Goal: Information Seeking & Learning: Learn about a topic

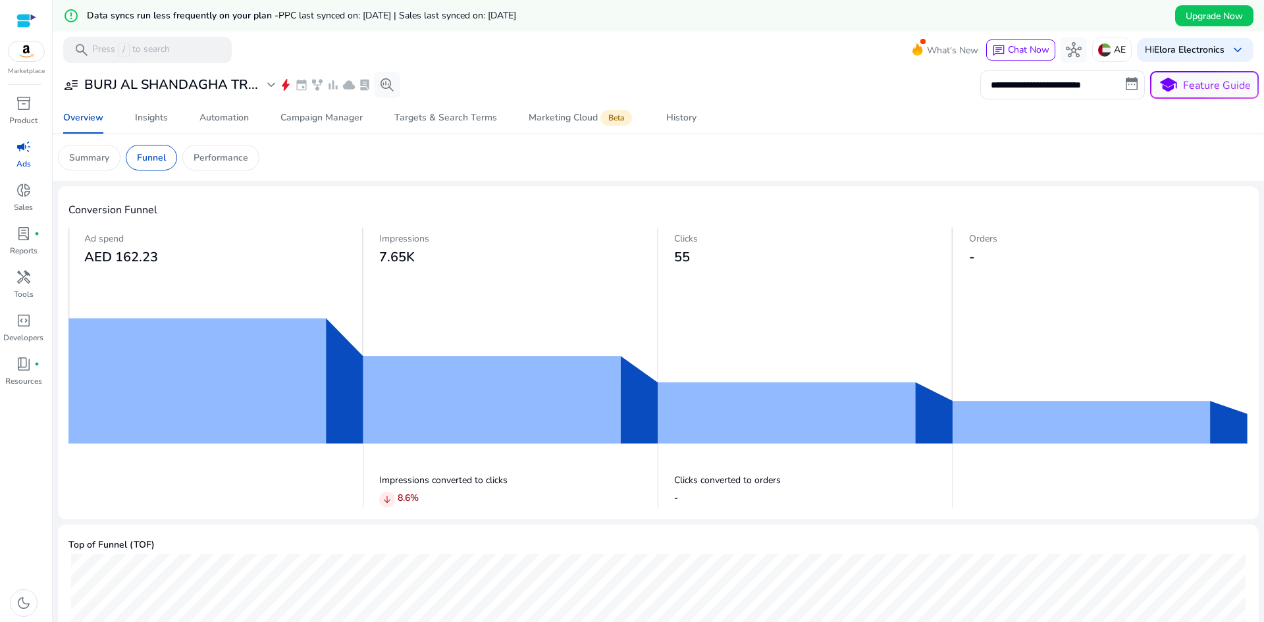
scroll to position [66, 0]
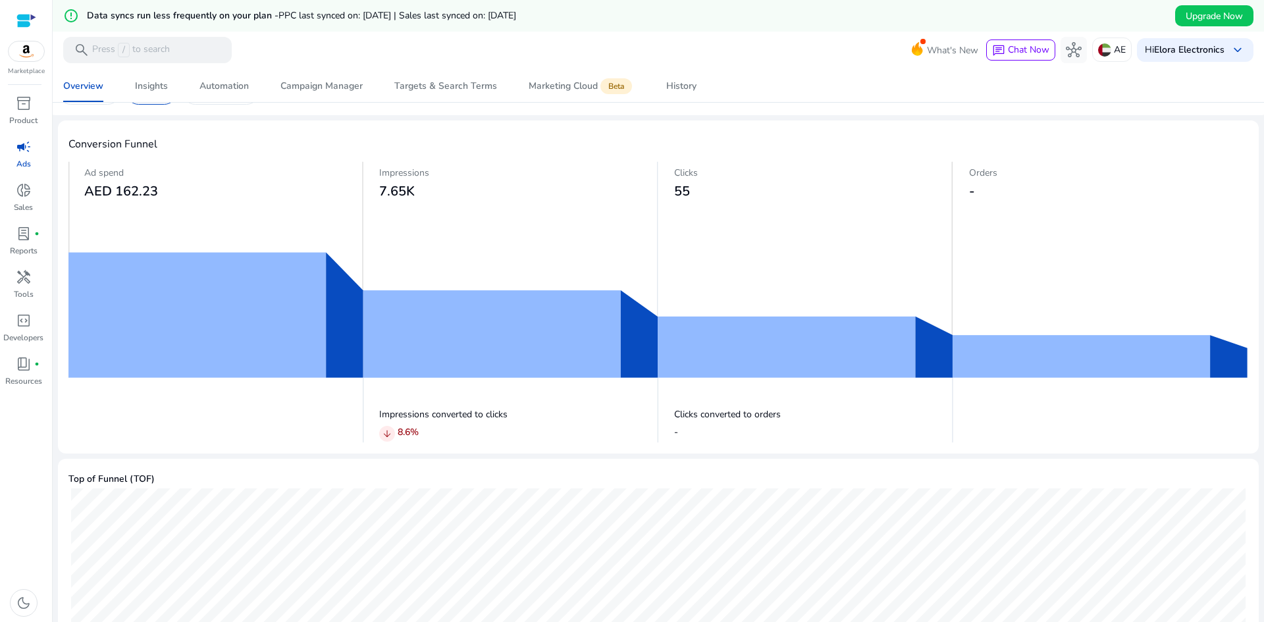
click at [292, 272] on img at bounding box center [658, 301] width 1180 height 281
click at [436, 299] on img at bounding box center [658, 301] width 1180 height 281
click at [144, 191] on span "AED 162.23" at bounding box center [121, 191] width 74 height 18
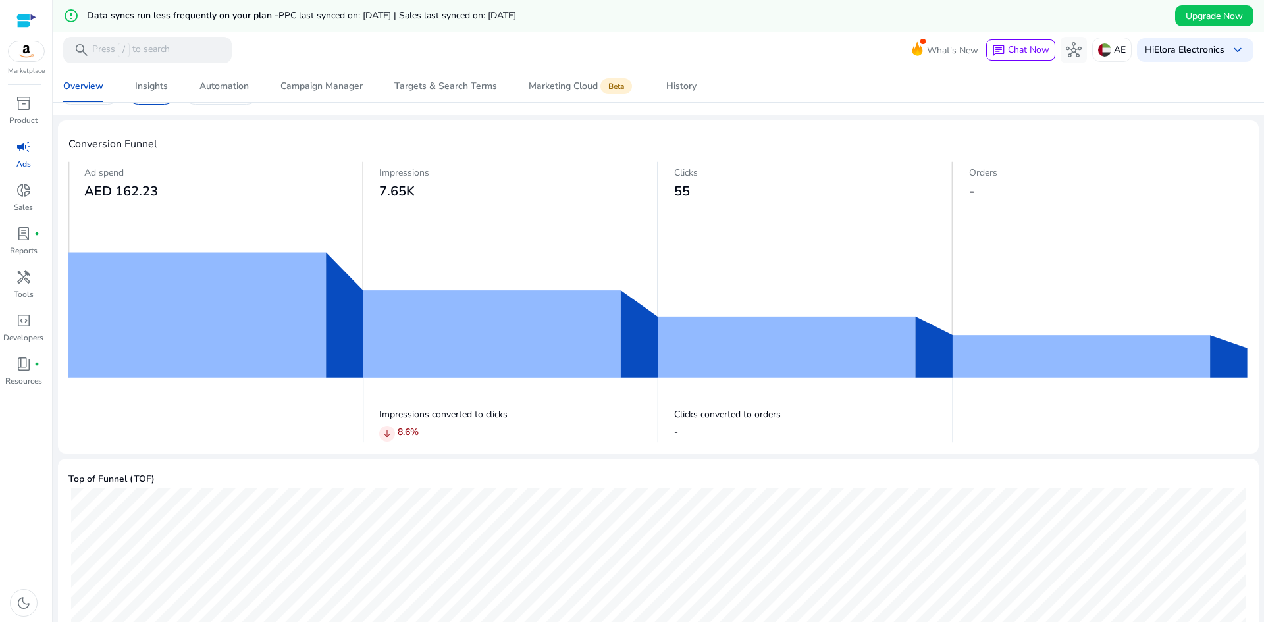
click at [402, 192] on span "7.65K" at bounding box center [397, 191] width 36 height 18
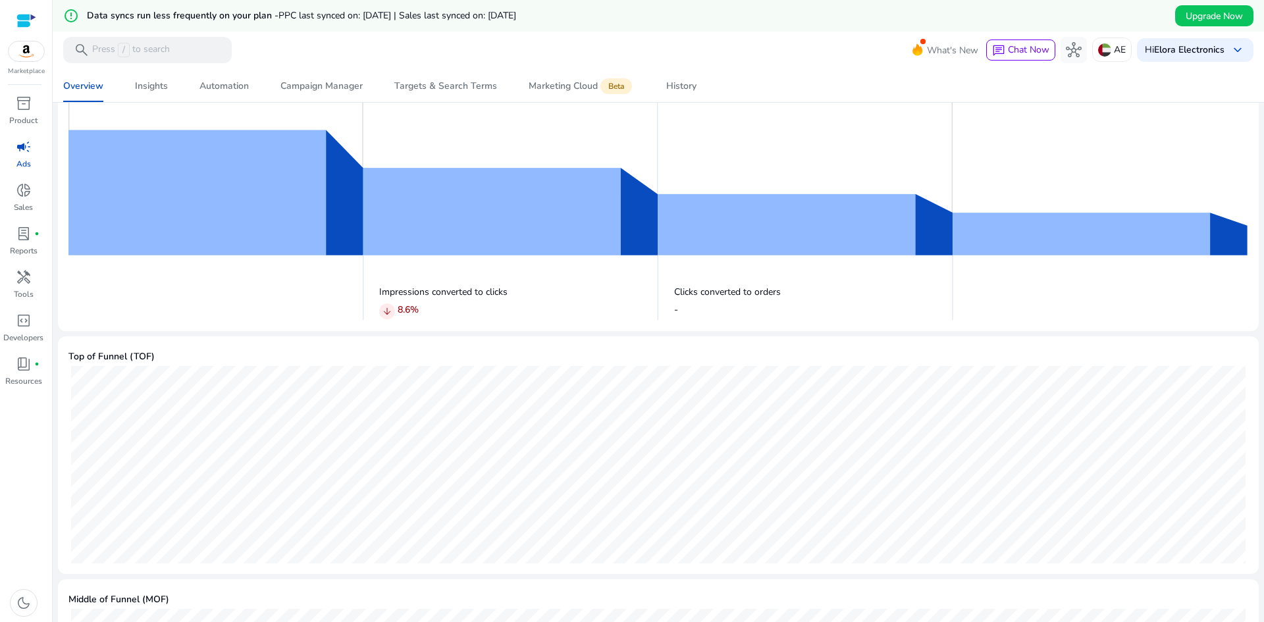
scroll to position [165, 0]
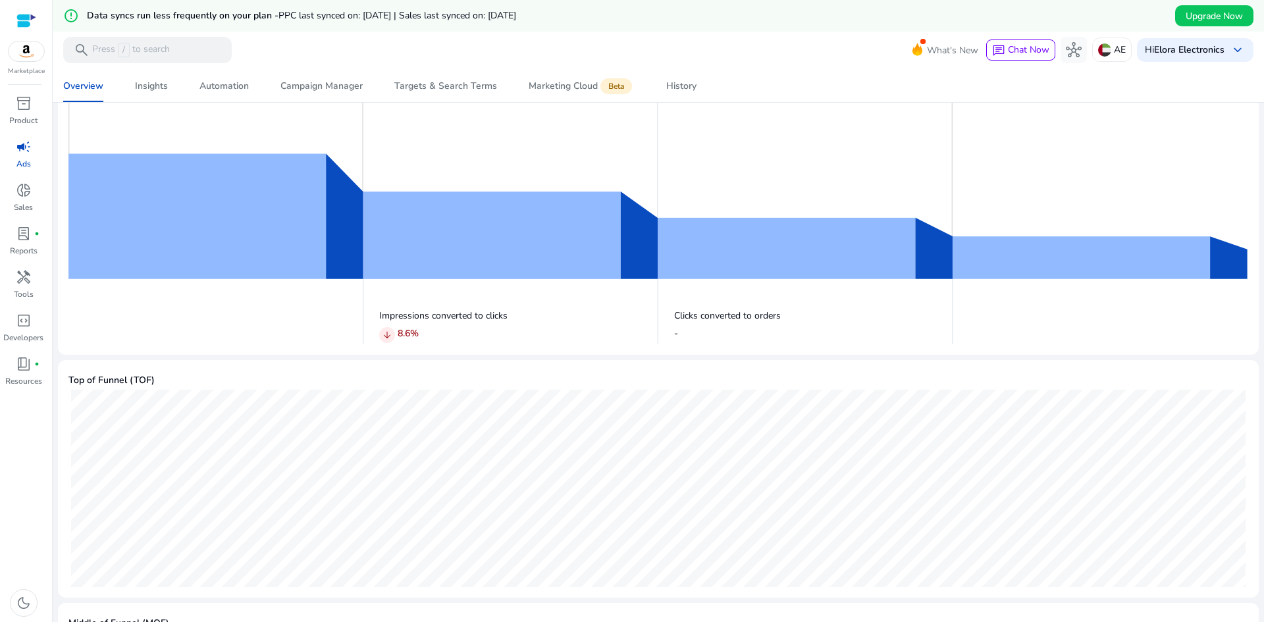
click at [384, 336] on span "arrow_downward" at bounding box center [387, 335] width 11 height 11
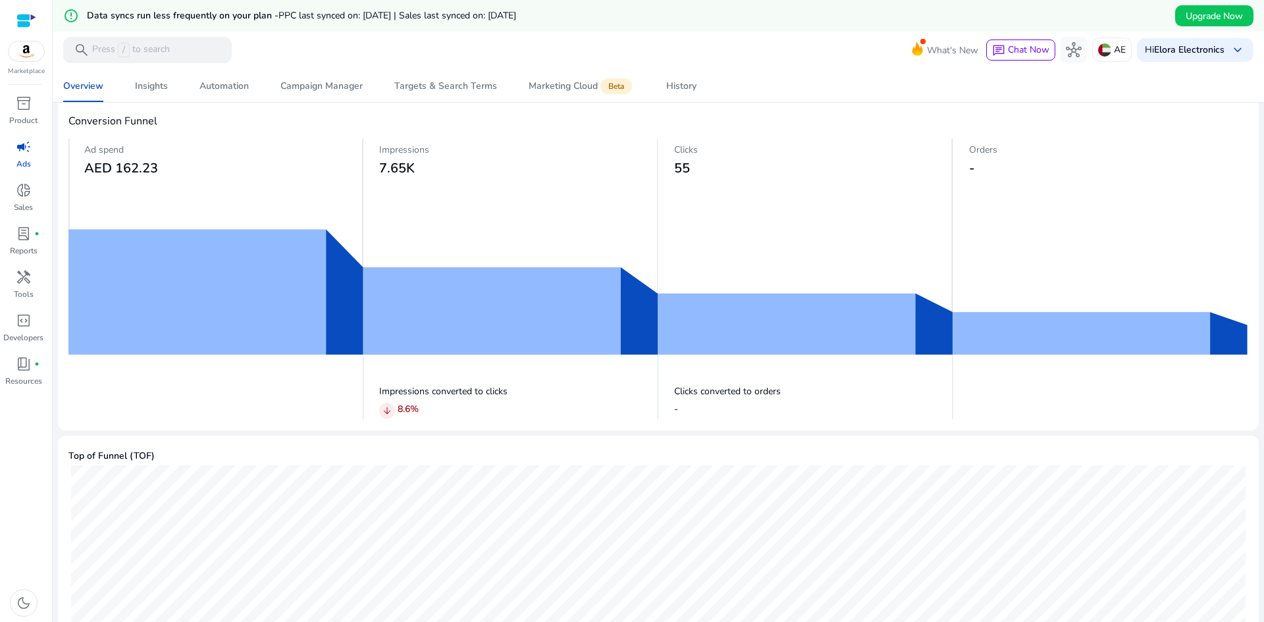
scroll to position [0, 0]
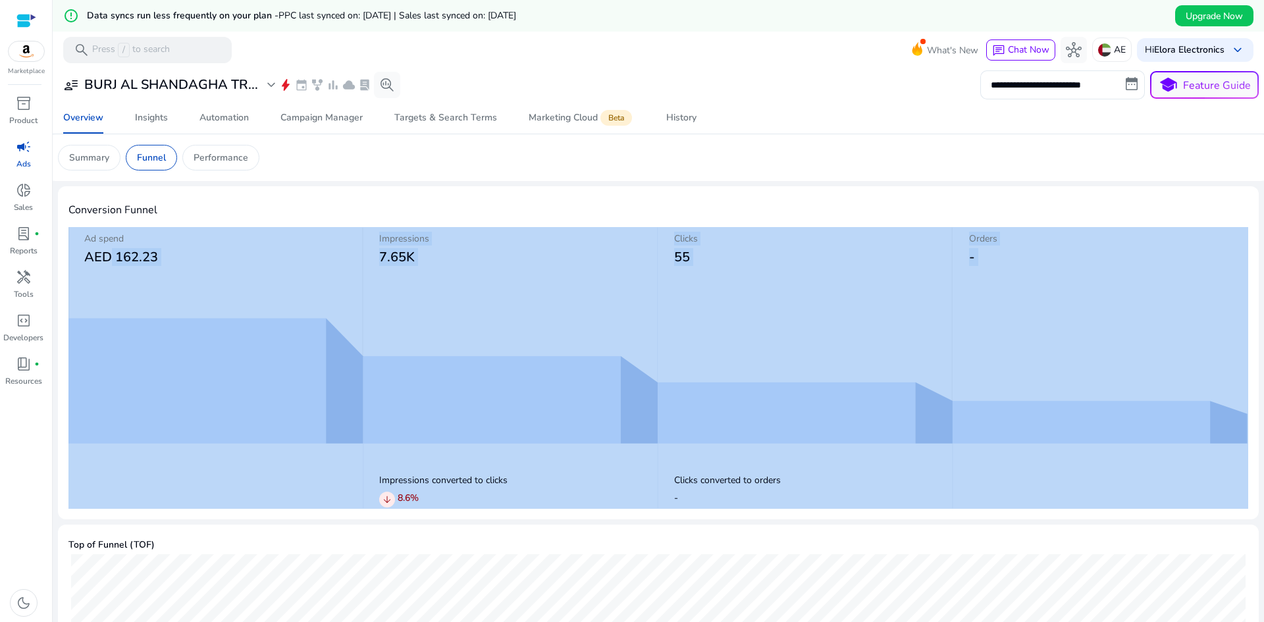
drag, startPoint x: 105, startPoint y: 260, endPoint x: 922, endPoint y: 319, distance: 819.0
click at [922, 319] on div "Ad spend AED 162.23 Impressions 7.65K Clicks 55 Orders - Impressions converted …" at bounding box center [658, 367] width 1180 height 281
click at [827, 380] on img at bounding box center [658, 367] width 1180 height 281
click at [19, 242] on span "lab_profile" at bounding box center [24, 234] width 16 height 16
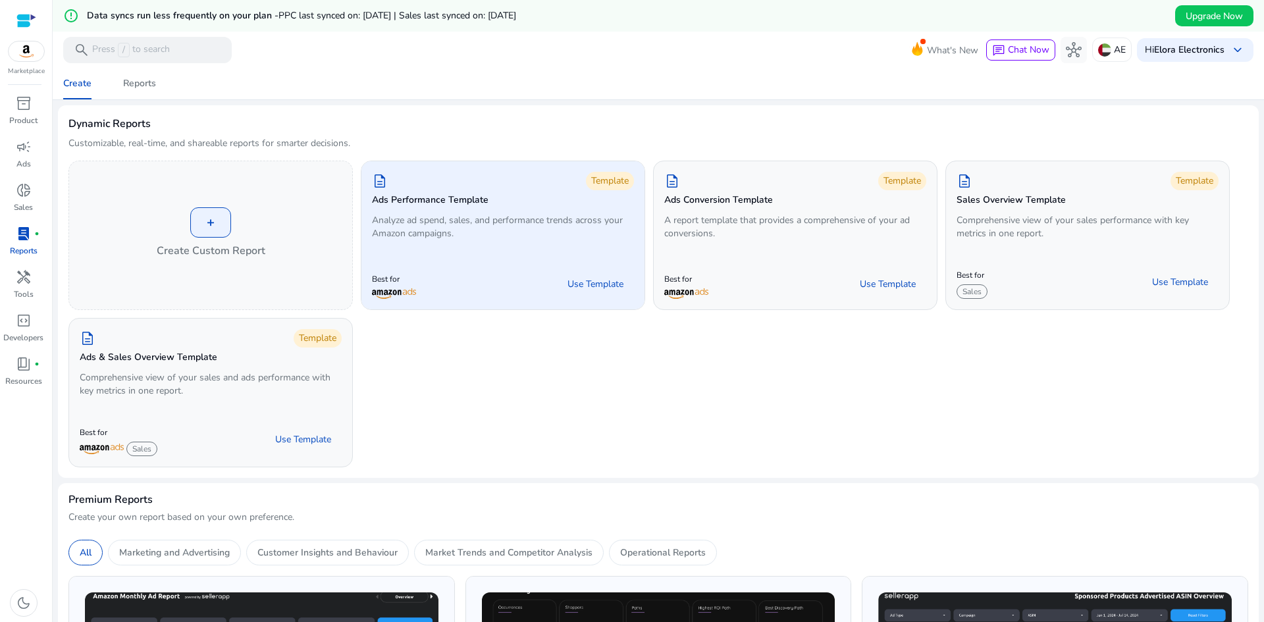
click at [441, 253] on div "description Template Ads Performance Template Analyze ad spend, sales, and perf…" at bounding box center [502, 207] width 283 height 93
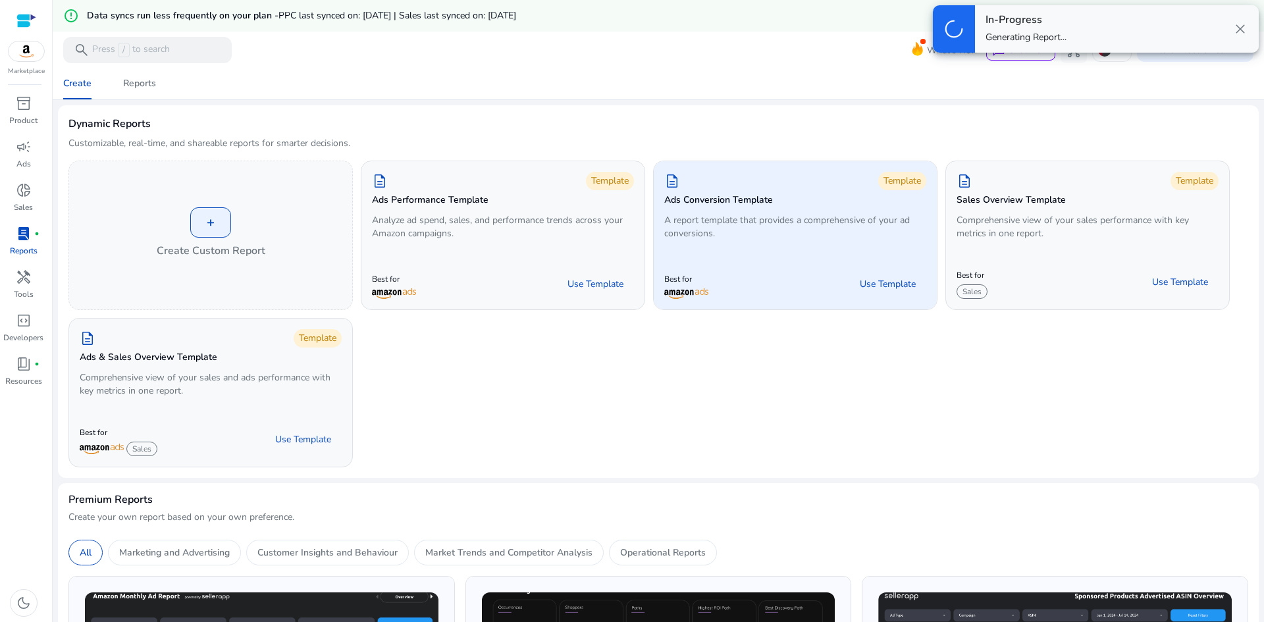
click at [815, 226] on p "A report template that provides a comprehensive of your ad conversions." at bounding box center [795, 227] width 262 height 26
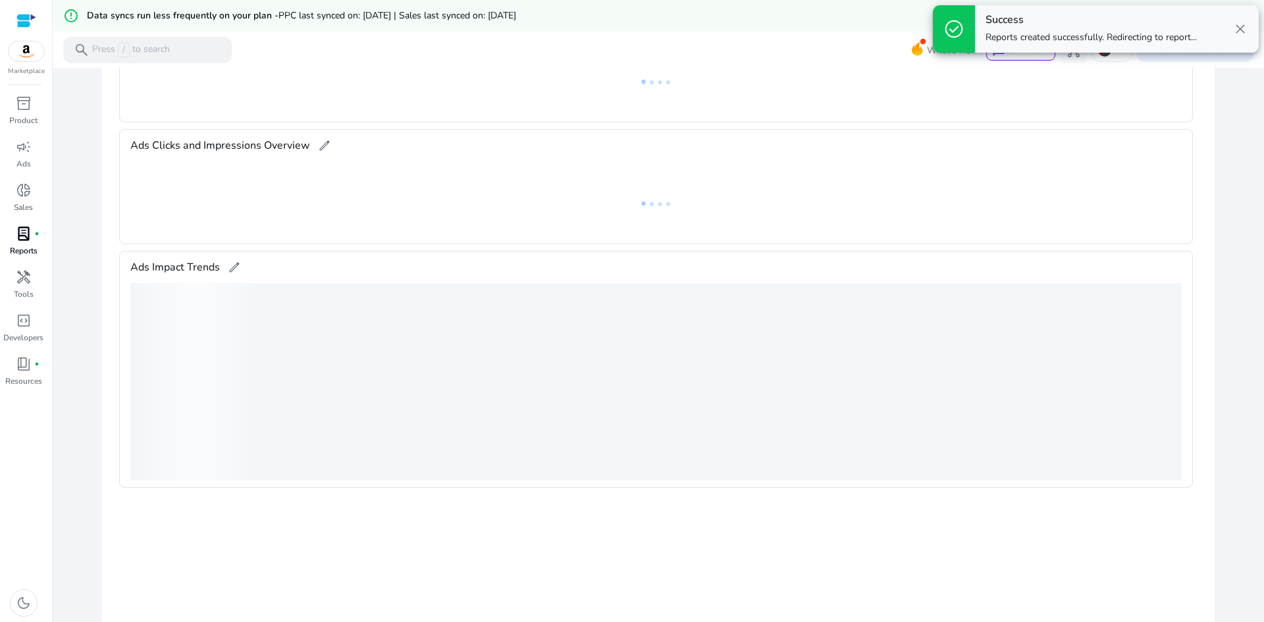
scroll to position [108, 0]
